Goal: Task Accomplishment & Management: Manage account settings

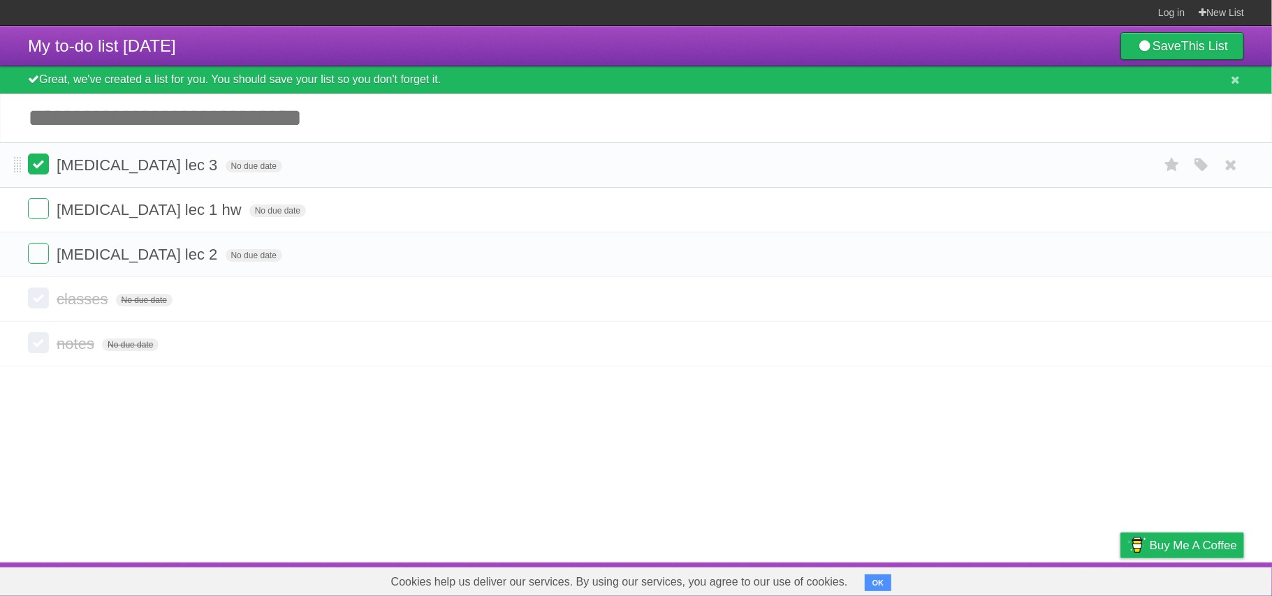
click at [43, 170] on label at bounding box center [38, 164] width 21 height 21
click at [45, 201] on li "[MEDICAL_DATA] lec 1 hw No due date White Red Blue Green Purple Orange" at bounding box center [636, 209] width 1272 height 45
click at [38, 257] on section "You're all done. Result! Flask is a free service created by @newvariable . Why …" at bounding box center [636, 254] width 1272 height 224
click at [31, 208] on label at bounding box center [38, 208] width 21 height 21
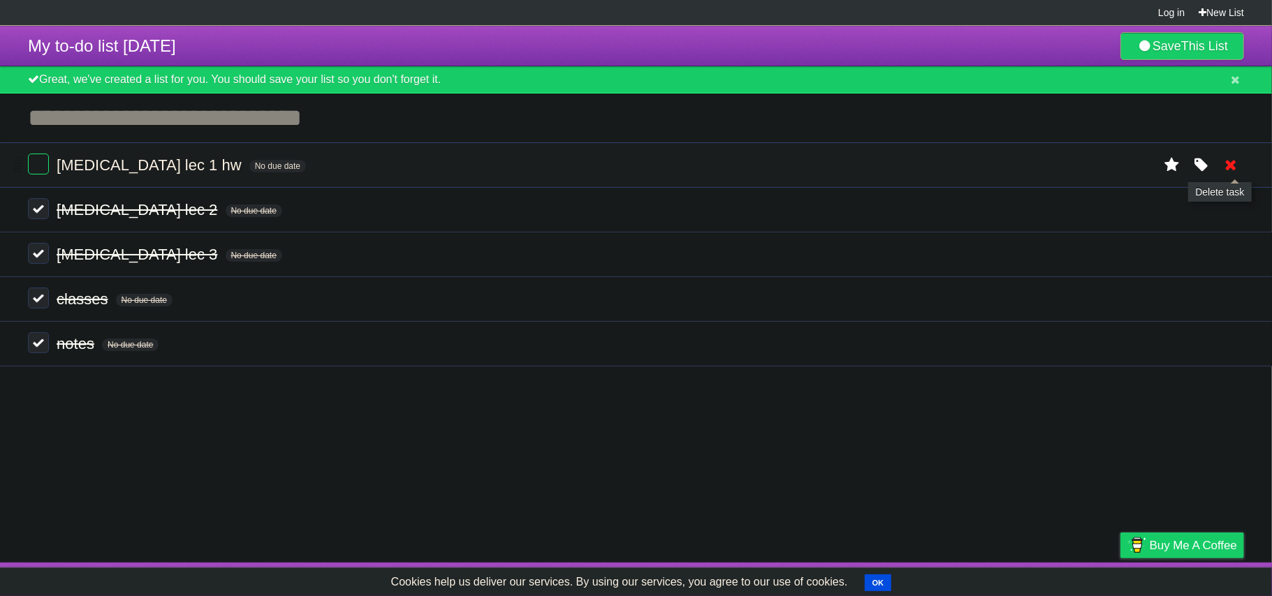
click at [1230, 168] on icon at bounding box center [1231, 165] width 20 height 23
click at [1228, 11] on link "New List" at bounding box center [1220, 12] width 45 height 25
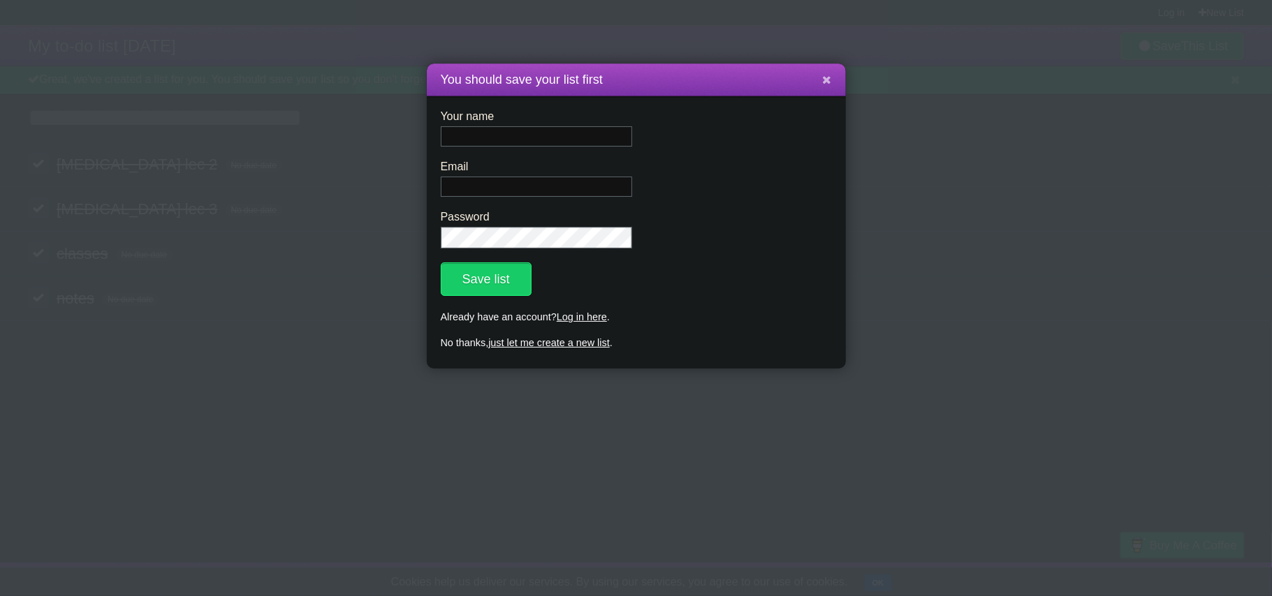
click at [828, 84] on icon at bounding box center [827, 80] width 9 height 12
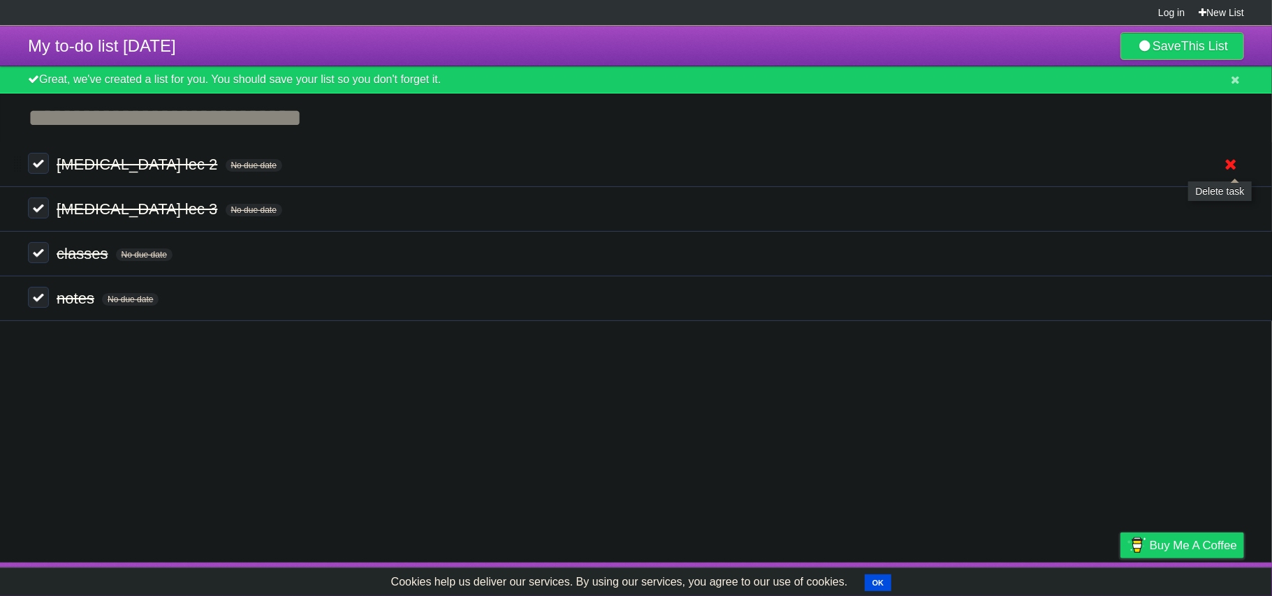
click at [1230, 161] on icon at bounding box center [1231, 164] width 20 height 23
click at [1235, 215] on ul "[MEDICAL_DATA] lec 2 No due date White Red Blue Green Purple Orange [MEDICAL_DA…" at bounding box center [636, 231] width 1272 height 179
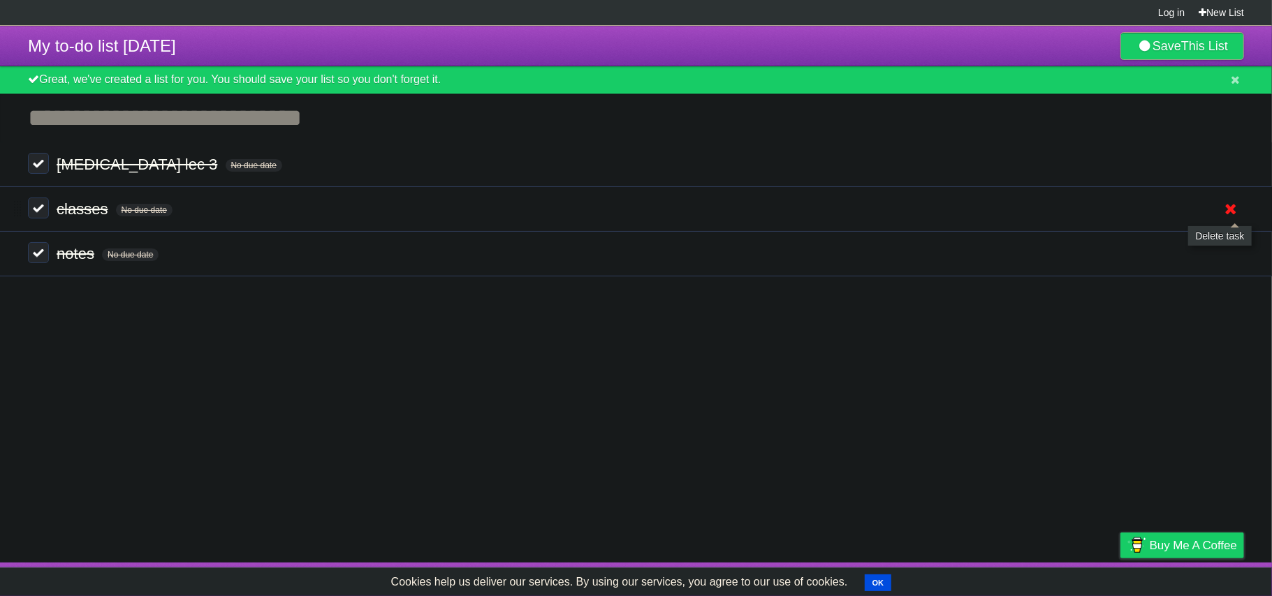
click at [1236, 216] on icon at bounding box center [1231, 209] width 20 height 23
click at [1233, 219] on icon at bounding box center [1231, 209] width 20 height 23
click at [1225, 212] on icon at bounding box center [1231, 209] width 20 height 23
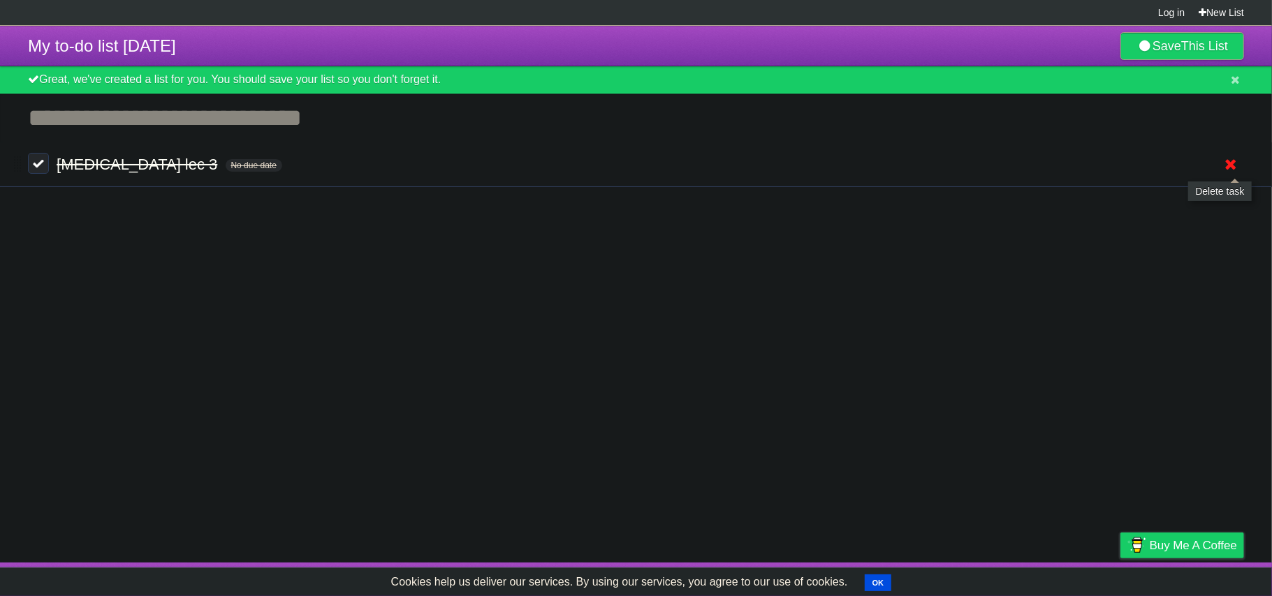
click at [1227, 168] on icon at bounding box center [1231, 164] width 20 height 23
